Goal: Information Seeking & Learning: Find specific fact

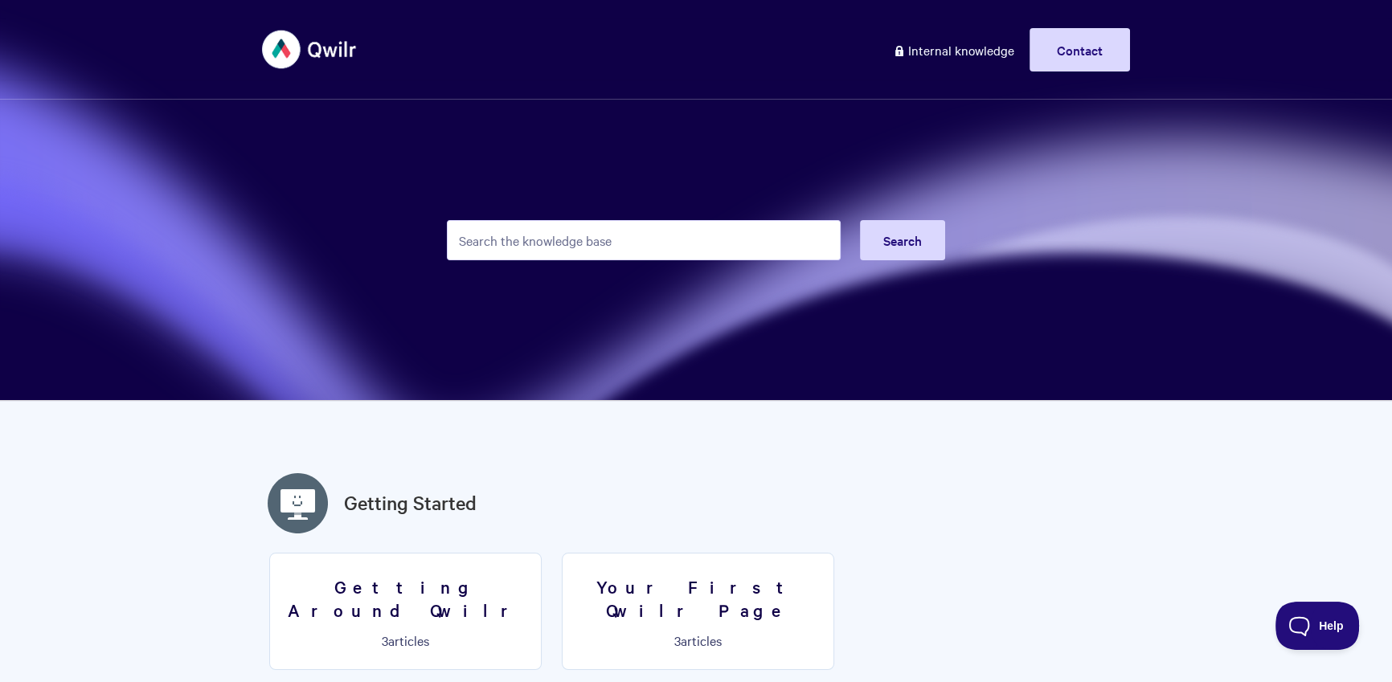
click at [640, 228] on input "Search the knowledge base" at bounding box center [644, 240] width 394 height 40
type input "h"
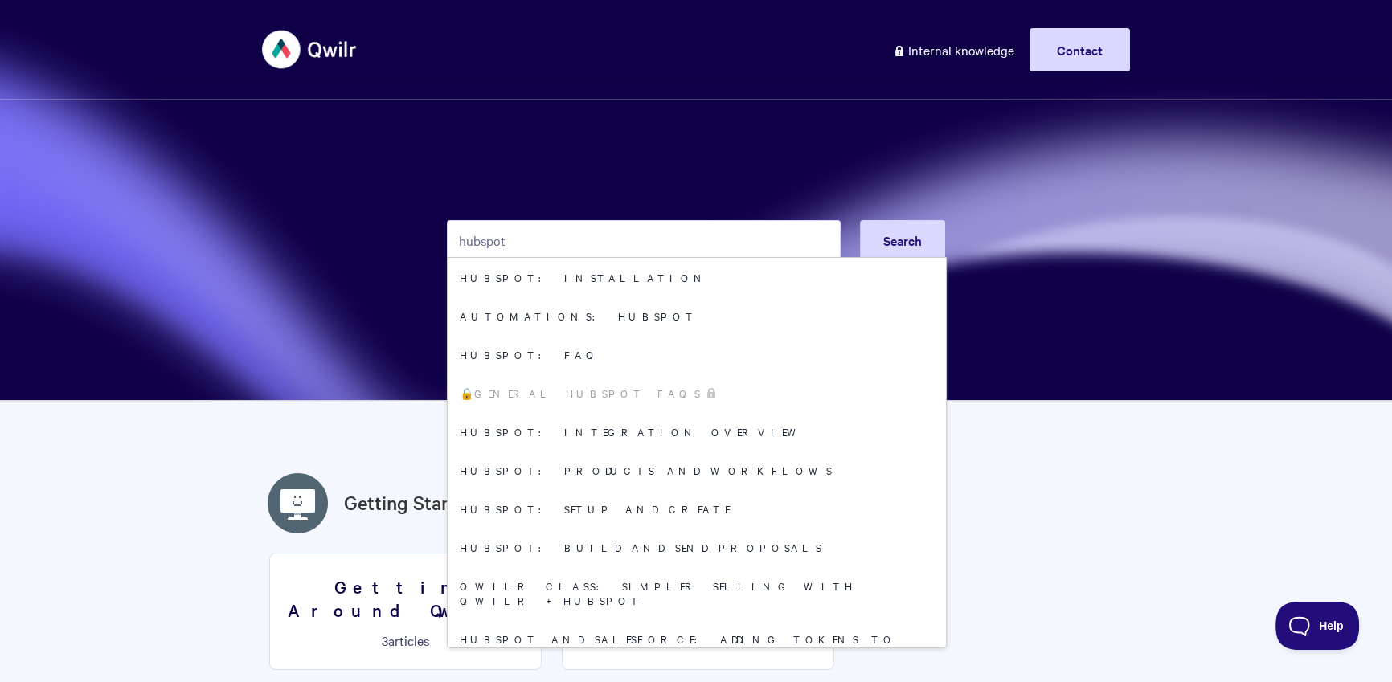
type input "hubspot"
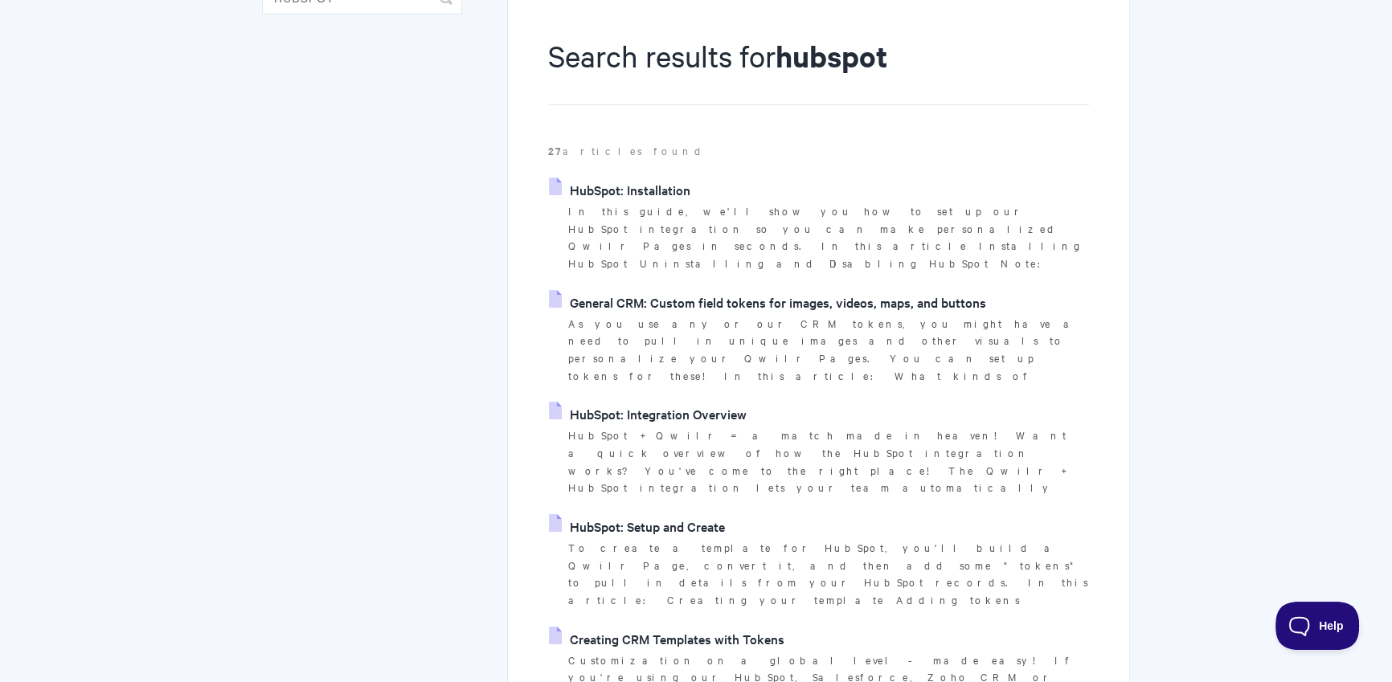
scroll to position [187, 0]
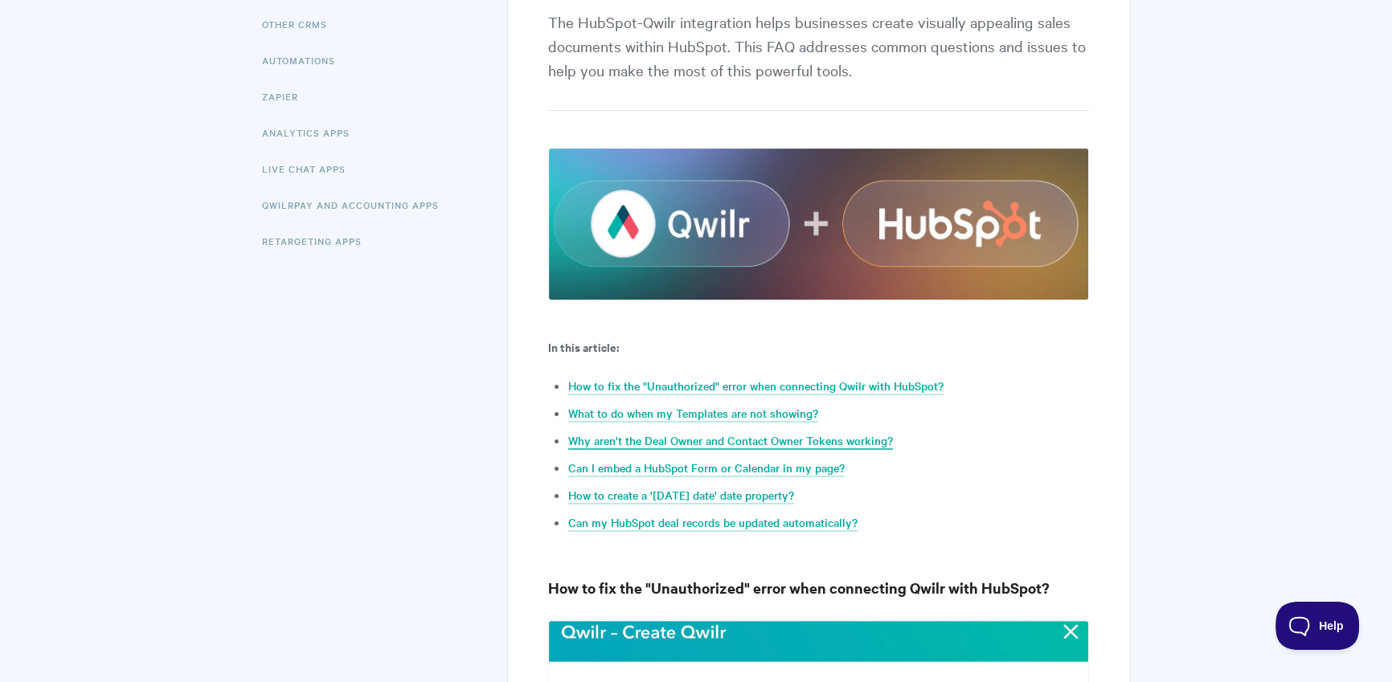
click at [793, 445] on link "Why aren't the Deal Owner and Contact Owner Tokens working?" at bounding box center [730, 441] width 325 height 18
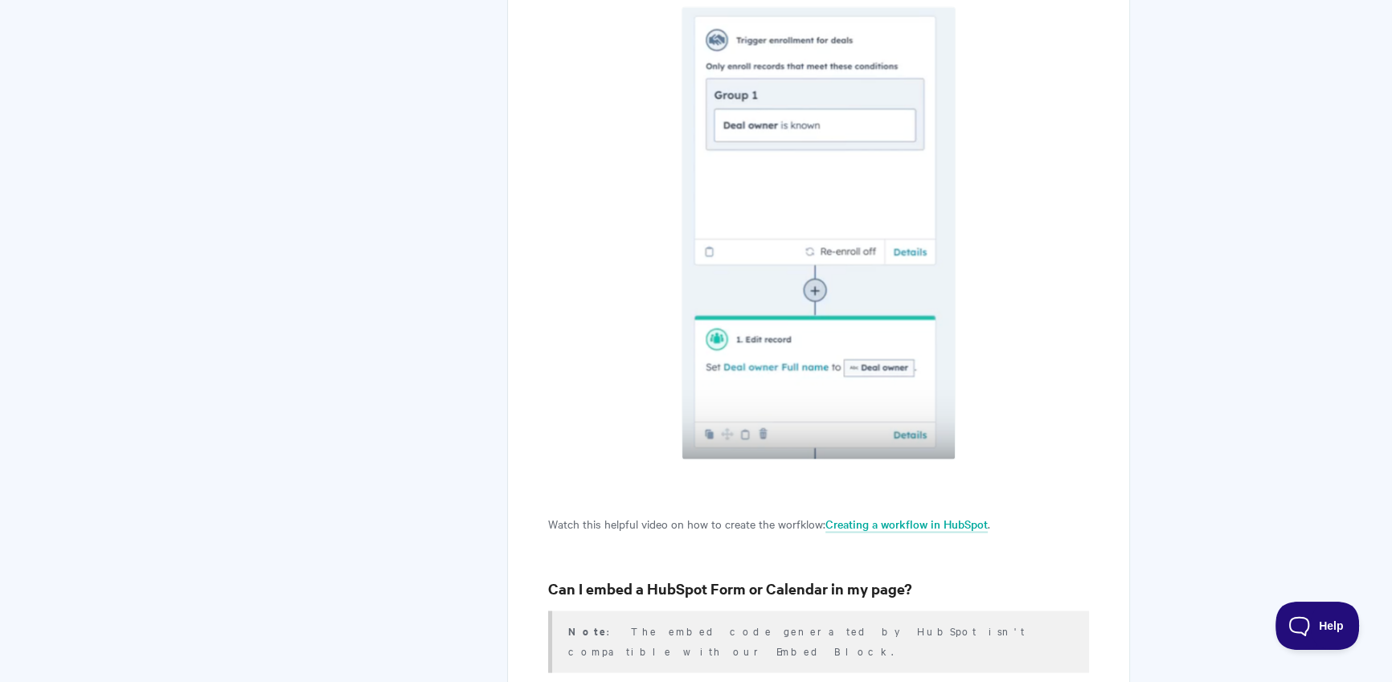
scroll to position [3701, 0]
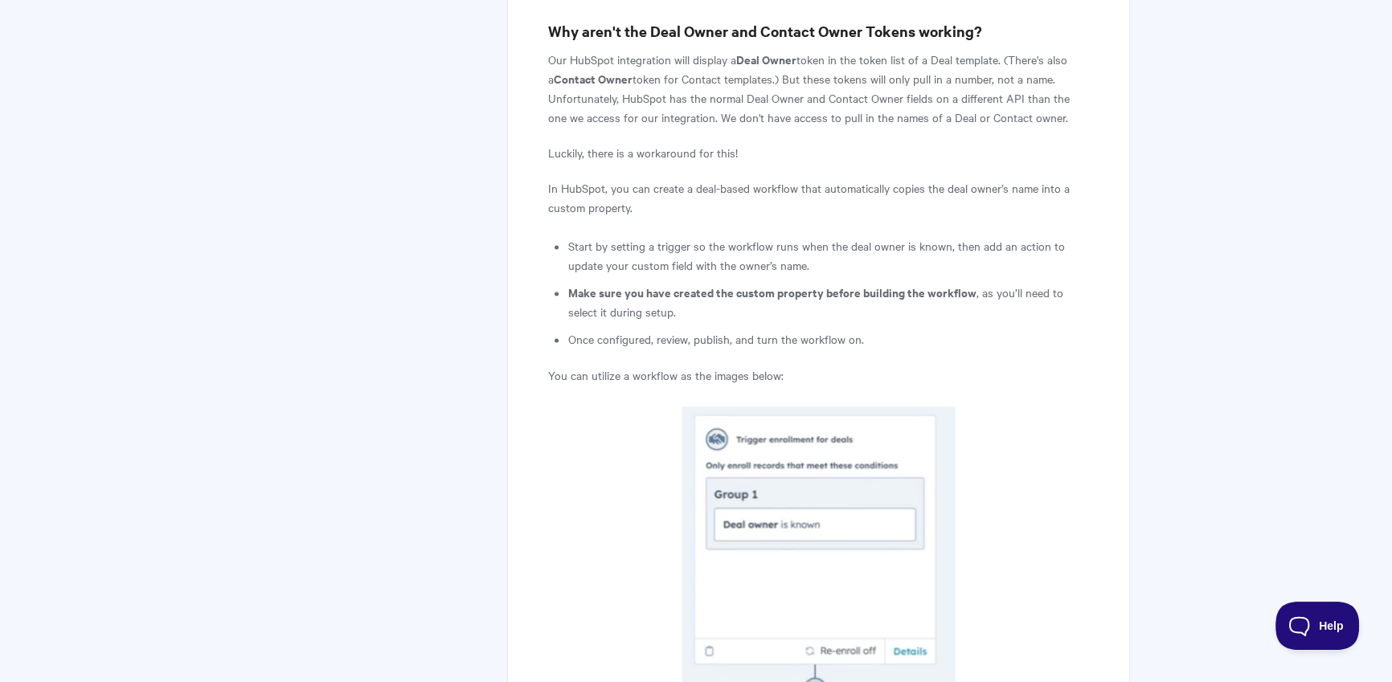
scroll to position [3388, 0]
